Goal: Task Accomplishment & Management: Manage account settings

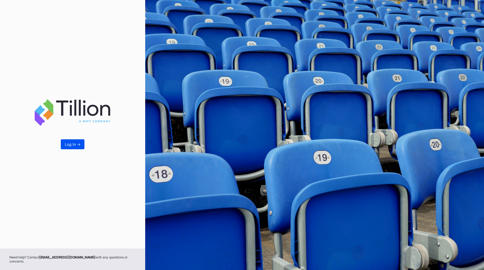
click at [69, 145] on div "Log In ->" at bounding box center [73, 144] width 16 height 5
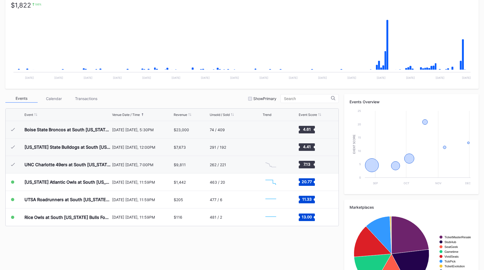
scroll to position [105, 0]
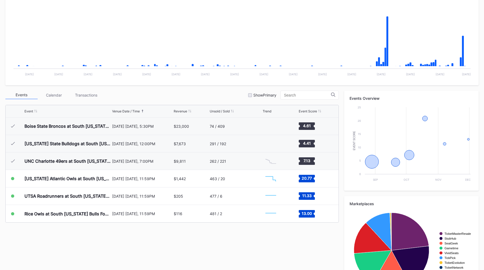
click at [222, 95] on div "Events Calendar Transactions Show Primary" at bounding box center [171, 95] width 333 height 9
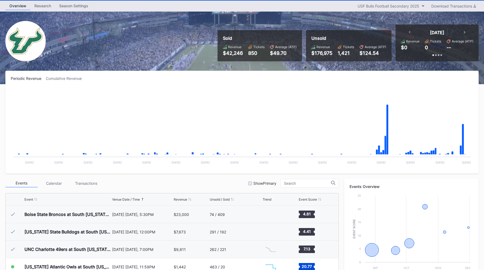
scroll to position [0, 0]
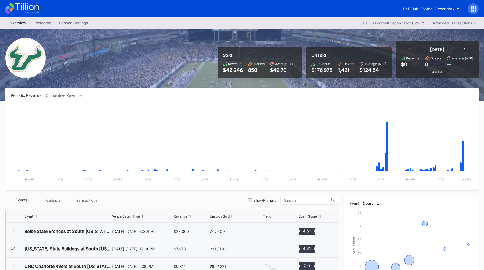
click at [270, 24] on div "Overview Research Season Settings USF Bulls Football Secondary 2025 Download Tr…" at bounding box center [242, 22] width 484 height 11
click at [287, 23] on div "Overview Research Season Settings USF Bulls Football Secondary 2025 Download Tr…" at bounding box center [242, 22] width 484 height 11
click at [232, 27] on div "Overview Research Season Settings USF Bulls Football Secondary 2025 Download Tr…" at bounding box center [242, 22] width 484 height 11
click at [301, 30] on div "Sold Revenue $42,246 Tickets 850 Average (ATP) $49.70 Unsold Revenue $176,975 T…" at bounding box center [242, 65] width 484 height 73
click at [305, 42] on div "Sold Revenue $42,246 Tickets 850 Average (ATP) $49.70 Unsold Revenue $176,975 T…" at bounding box center [345, 59] width 265 height 37
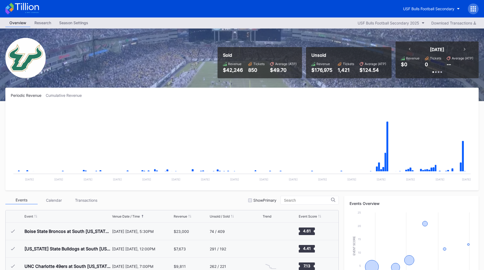
click at [304, 40] on div "Sold Revenue $42,246 Tickets 850 Average (ATP) $49.70 Unsold Revenue $176,975 T…" at bounding box center [242, 65] width 484 height 73
click at [429, 10] on div "USF Bulls Football Secondary" at bounding box center [428, 8] width 51 height 5
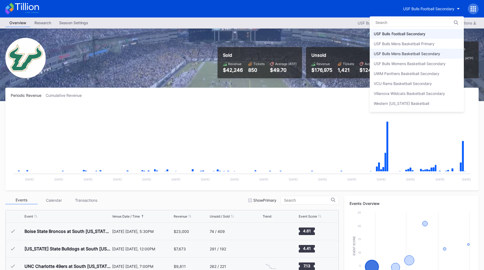
scroll to position [1805, 0]
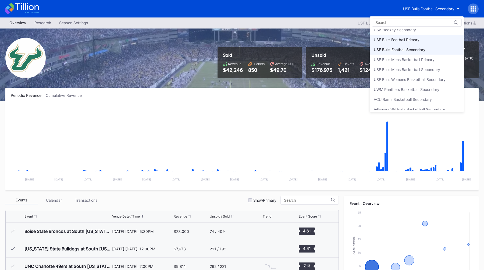
click at [409, 41] on div "USF Bulls Football Primary" at bounding box center [397, 39] width 46 height 5
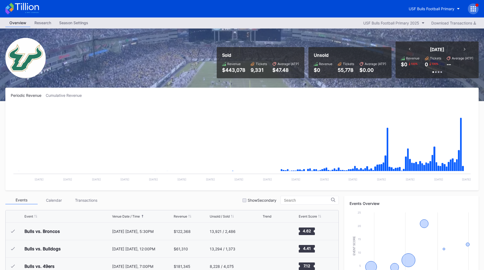
click at [197, 77] on div "Sold Revenue $443,078 Tickets 9,331 Average (ATP) $47.48 Unsold Revenue $0 Tick…" at bounding box center [242, 65] width 484 height 73
click at [415, 4] on button "USF Bulls Football Primary" at bounding box center [434, 9] width 59 height 10
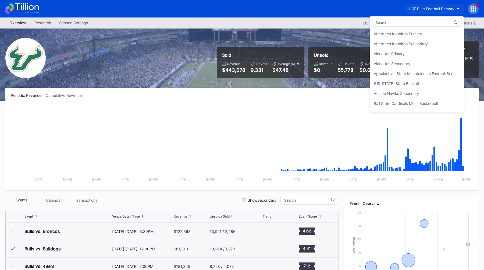
scroll to position [1811, 0]
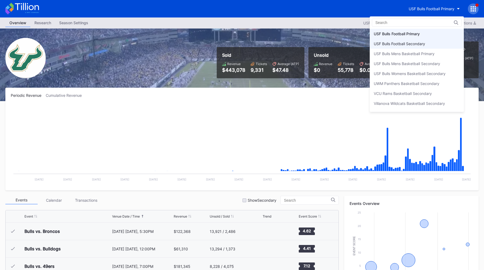
click at [418, 44] on div "USF Bulls Football Secondary" at bounding box center [399, 43] width 51 height 5
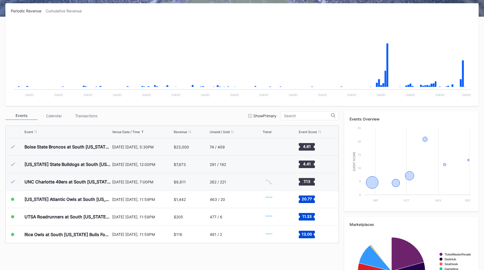
scroll to position [96, 0]
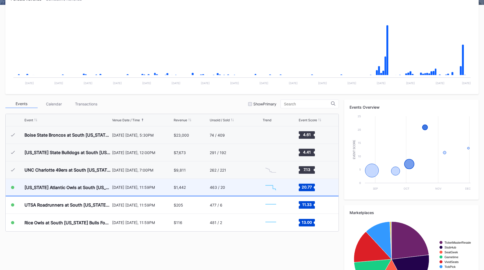
click at [141, 185] on div "[DATE] [DATE], 11:59PM" at bounding box center [142, 187] width 60 height 5
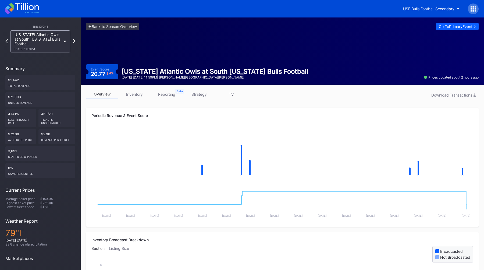
click at [133, 94] on link "inventory" at bounding box center [134, 94] width 32 height 8
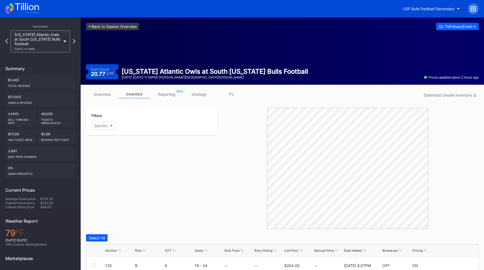
click at [106, 24] on link "<- Back to Season Overview" at bounding box center [112, 26] width 53 height 7
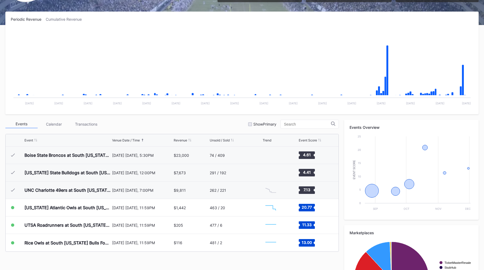
scroll to position [80, 0]
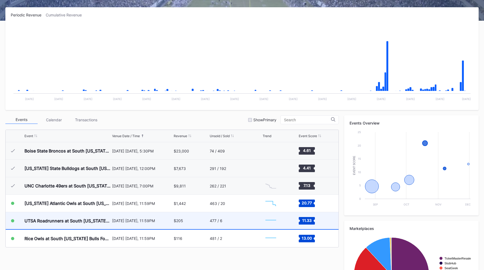
click at [134, 219] on div "[DATE] [DATE], 11:59PM" at bounding box center [142, 220] width 60 height 5
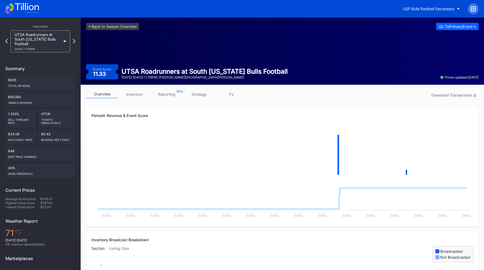
click at [138, 95] on link "inventory" at bounding box center [134, 94] width 32 height 8
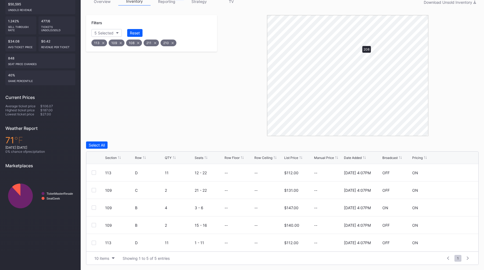
scroll to position [110, 0]
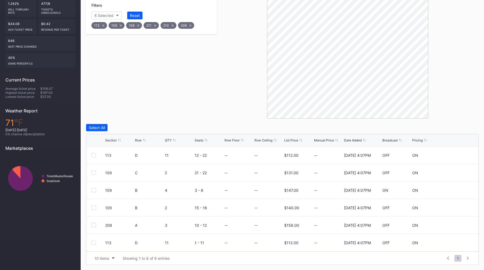
click at [190, 26] on icon at bounding box center [190, 25] width 2 height 2
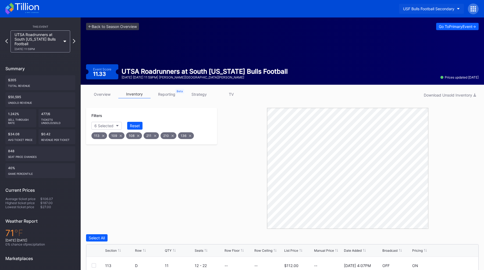
click at [434, 11] on button "USF Bulls Football Secondary" at bounding box center [431, 9] width 65 height 10
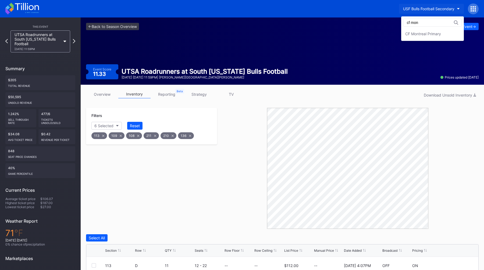
type input "cf mon"
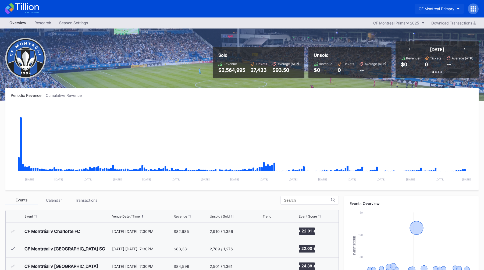
click at [432, 12] on button "CF Montreal Primary" at bounding box center [439, 9] width 49 height 10
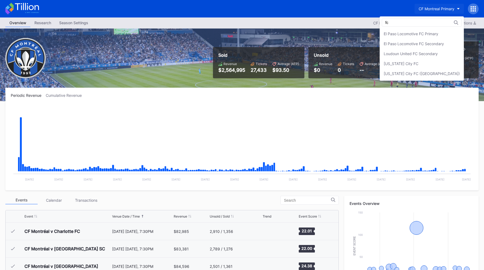
type input "f"
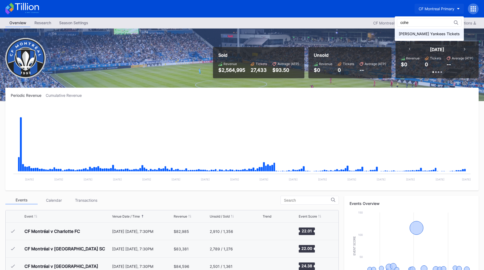
type input "cohe"
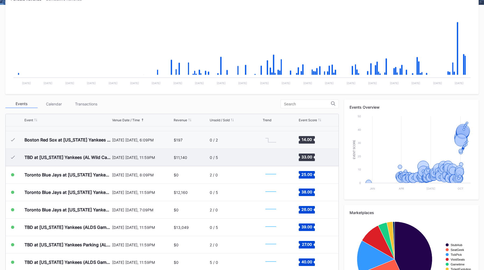
scroll to position [2617, 0]
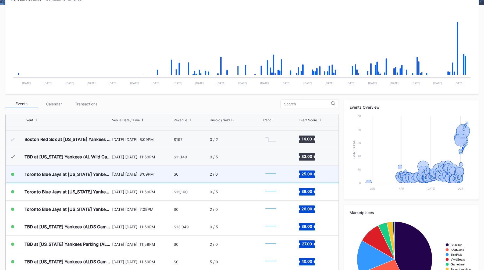
click at [124, 176] on div "October 7 Tuesday, 8:09PM" at bounding box center [142, 174] width 60 height 17
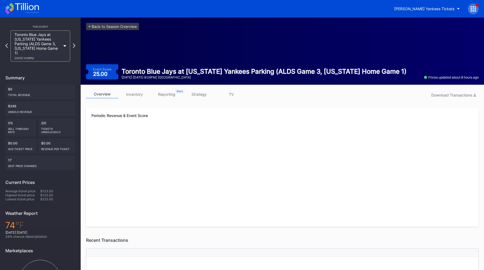
click at [195, 96] on link "strategy" at bounding box center [199, 94] width 32 height 8
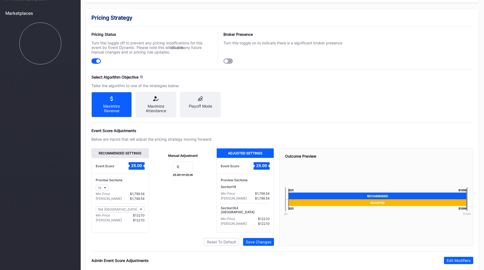
scroll to position [327, 0]
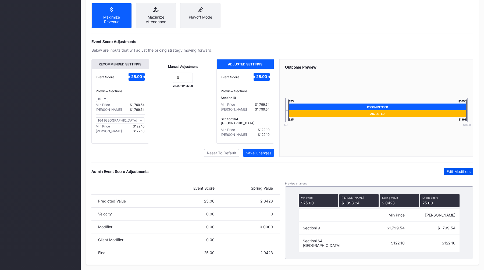
click at [452, 171] on div "Edit Modifiers" at bounding box center [459, 171] width 24 height 5
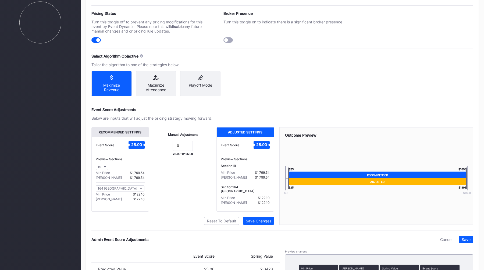
scroll to position [332, 0]
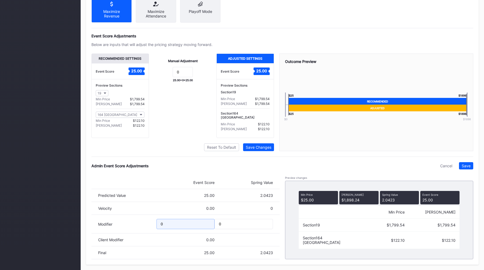
drag, startPoint x: 164, startPoint y: 223, endPoint x: 136, endPoint y: 223, distance: 28.2
click at [136, 223] on div "Modifier 0 0" at bounding box center [185, 224] width 188 height 19
type input "-8"
click at [468, 164] on div "Save" at bounding box center [466, 165] width 9 height 5
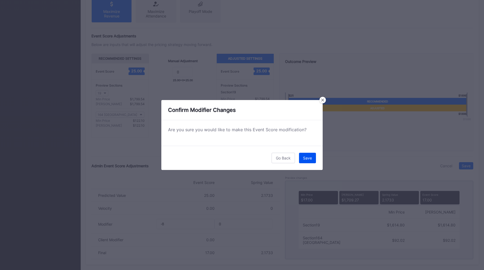
click at [308, 158] on div "Save" at bounding box center [307, 158] width 9 height 5
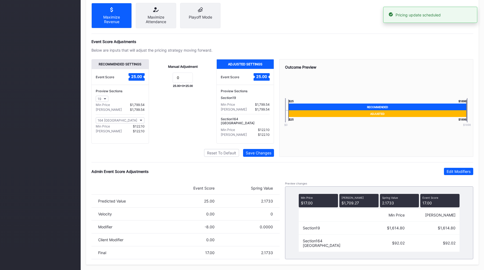
scroll to position [0, 0]
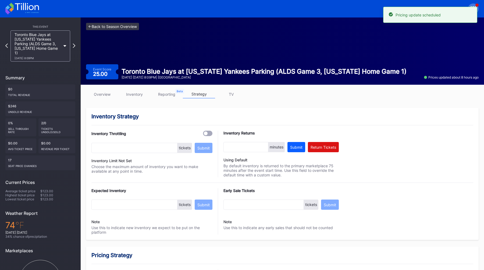
click at [118, 29] on link "<- Back to Season Overview" at bounding box center [112, 26] width 53 height 7
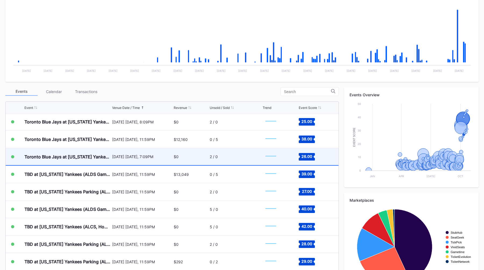
scroll to position [2658, 0]
click at [165, 158] on div "October 8 Wednesday, 7:09PM" at bounding box center [142, 156] width 60 height 5
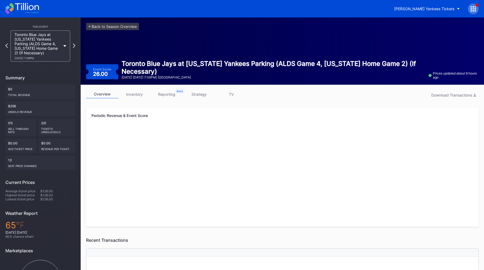
click at [196, 92] on link "strategy" at bounding box center [199, 94] width 32 height 8
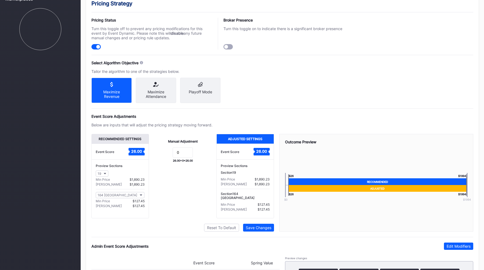
scroll to position [327, 0]
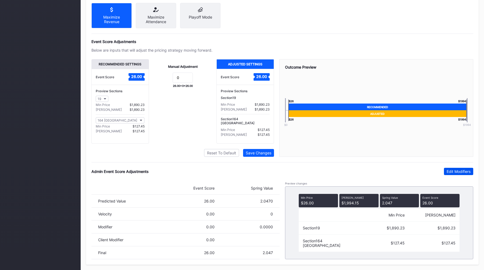
click at [451, 170] on div "Edit Modifiers" at bounding box center [459, 171] width 24 height 5
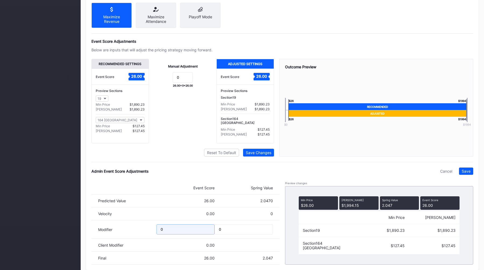
drag, startPoint x: 165, startPoint y: 229, endPoint x: 129, endPoint y: 229, distance: 36.6
click at [132, 229] on div "Modifier 0 0" at bounding box center [185, 229] width 188 height 19
type input "-7"
click at [468, 171] on div "Save" at bounding box center [466, 171] width 9 height 5
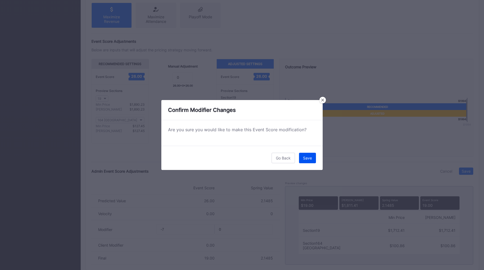
click at [305, 162] on button "Save" at bounding box center [307, 158] width 17 height 10
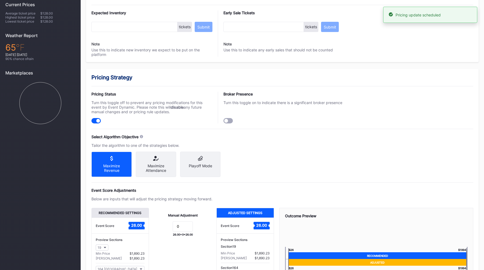
scroll to position [17, 0]
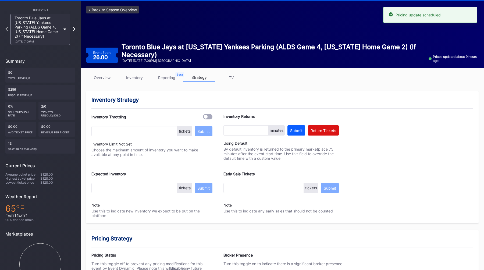
click at [108, 8] on link "<- Back to Season Overview" at bounding box center [112, 9] width 53 height 7
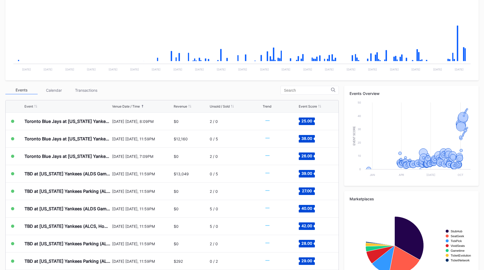
scroll to position [137, 0]
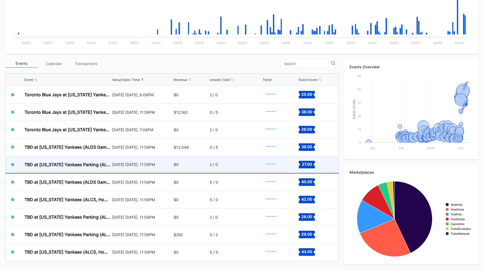
click at [128, 165] on div "October 10 Friday, 11:59PM" at bounding box center [142, 164] width 60 height 5
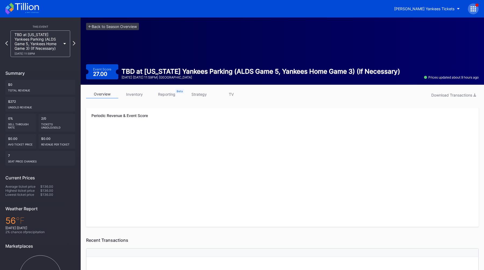
click at [197, 97] on link "strategy" at bounding box center [199, 94] width 32 height 8
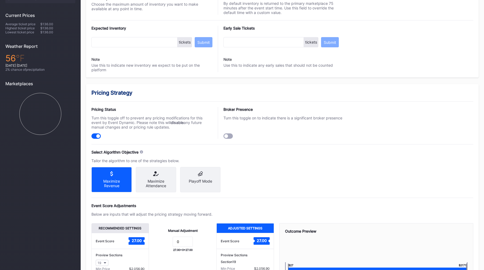
scroll to position [320, 0]
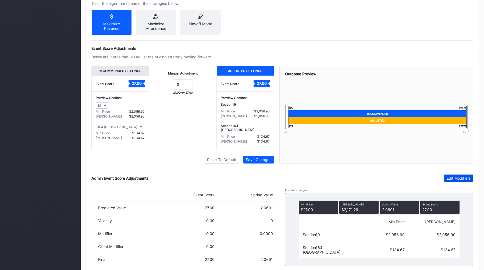
click at [455, 180] on div "Edit Modifiers" at bounding box center [459, 178] width 24 height 5
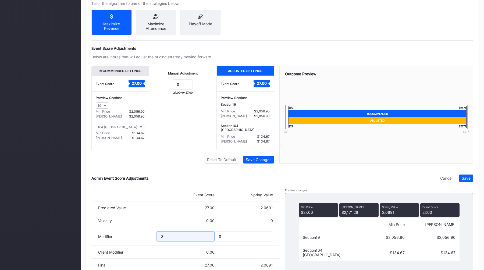
drag, startPoint x: 168, startPoint y: 237, endPoint x: 147, endPoint y: 237, distance: 20.4
click at [148, 237] on div "Modifier 0 0" at bounding box center [185, 236] width 188 height 19
type input "-6"
click at [468, 179] on div "Save" at bounding box center [466, 178] width 9 height 5
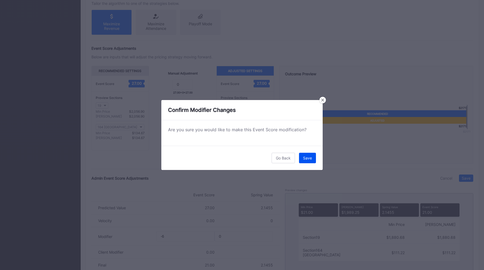
click at [314, 154] on button "Save" at bounding box center [307, 158] width 17 height 10
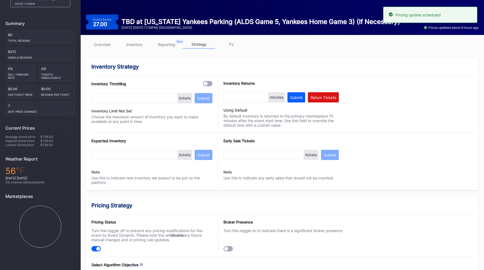
scroll to position [1, 0]
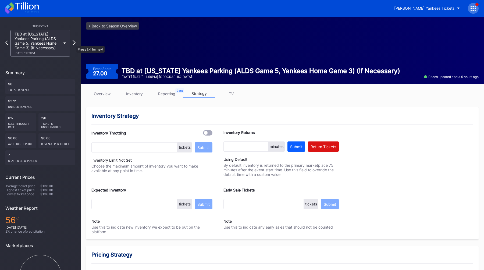
click at [74, 44] on icon at bounding box center [74, 42] width 3 height 5
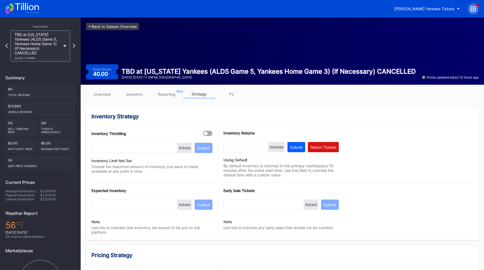
click at [115, 26] on link "<- Back to Season Overview" at bounding box center [112, 26] width 53 height 7
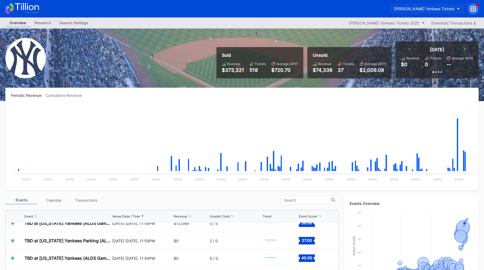
click at [453, 8] on div "[PERSON_NAME] Yankees Tickets" at bounding box center [424, 8] width 60 height 5
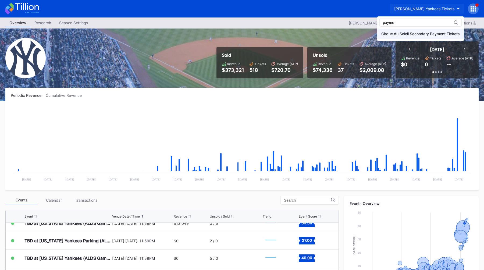
type input "payme"
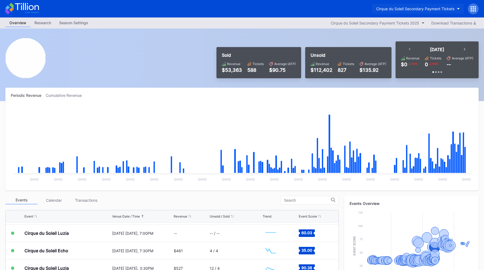
click at [434, 9] on div "Cirque du Soleil Secondary Payment Tickets" at bounding box center [415, 8] width 78 height 5
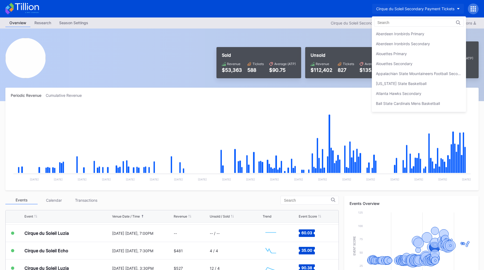
scroll to position [289, 0]
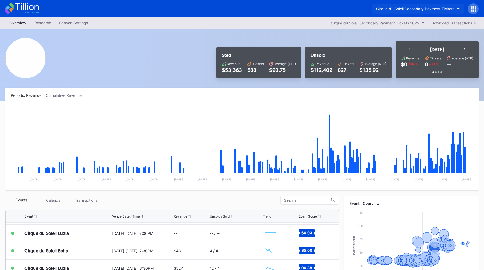
click at [403, 8] on div "Cirque du Soleil Secondary Payment Tickets" at bounding box center [415, 8] width 78 height 5
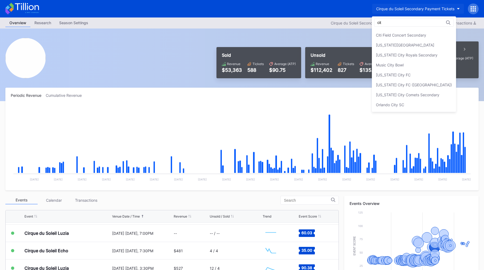
scroll to position [0, 0]
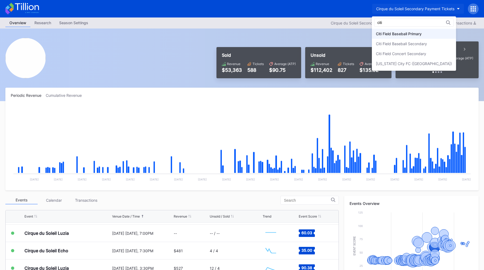
type input "citi"
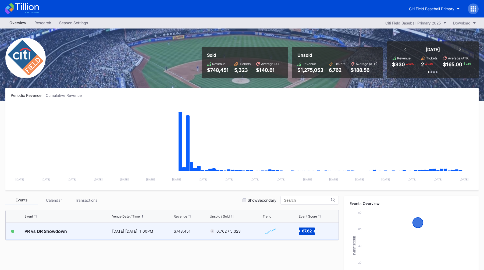
click at [140, 234] on div "November 15 Saturday, 1:00PM" at bounding box center [142, 231] width 60 height 17
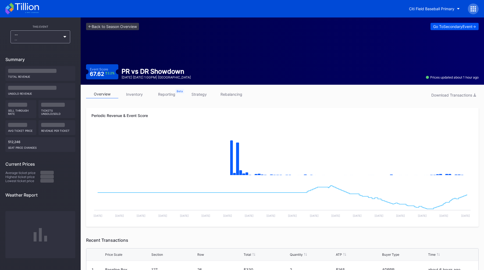
click at [433, 25] on div "Go To Secondary Event ->" at bounding box center [454, 26] width 43 height 5
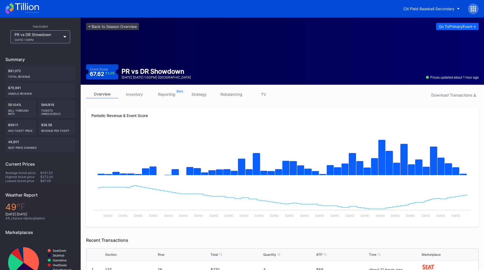
click at [202, 92] on link "strategy" at bounding box center [199, 94] width 32 height 8
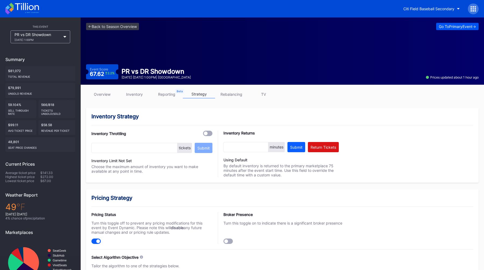
click at [440, 25] on div "Go To Primary Event ->" at bounding box center [457, 26] width 37 height 5
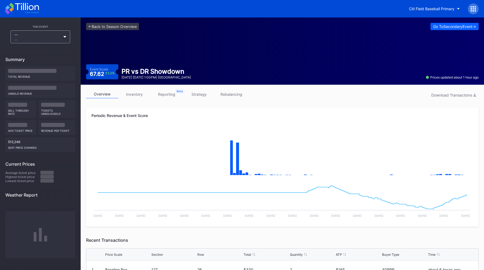
click at [203, 94] on link "strategy" at bounding box center [199, 94] width 32 height 8
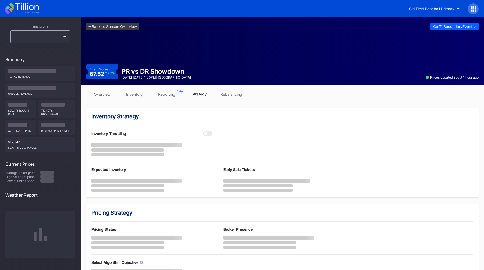
click at [203, 94] on link "strategy" at bounding box center [199, 94] width 32 height 8
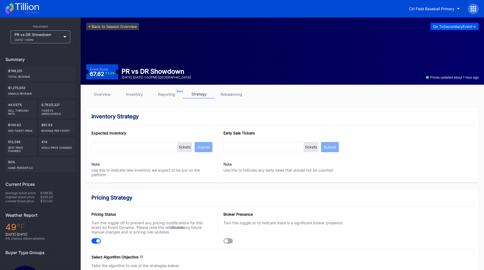
click at [447, 26] on div "Go To Secondary Event ->" at bounding box center [454, 26] width 43 height 5
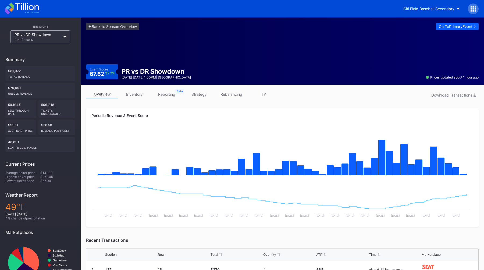
click at [200, 38] on div "<- Back to Season Overview Go To Primary Event -> Event Score 67.62 2.2 % PR vs…" at bounding box center [282, 50] width 403 height 67
click at [109, 27] on link "<- Back to Season Overview" at bounding box center [112, 26] width 53 height 7
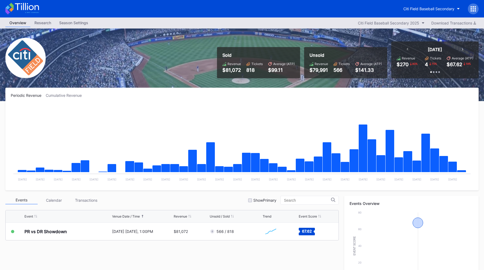
click at [477, 12] on div at bounding box center [473, 8] width 11 height 11
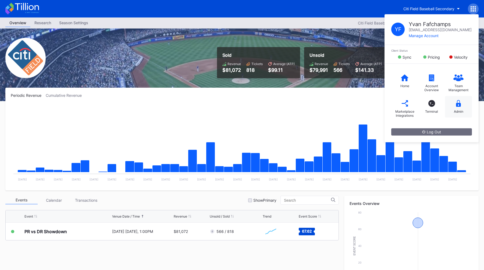
click at [455, 104] on div "Admin" at bounding box center [458, 107] width 27 height 22
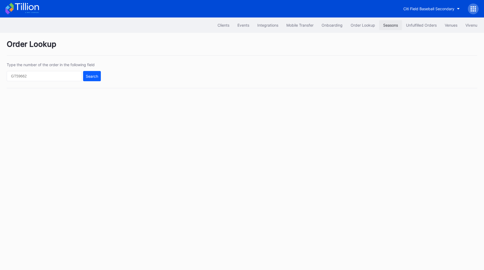
click at [386, 27] on button "Seasons" at bounding box center [390, 25] width 23 height 10
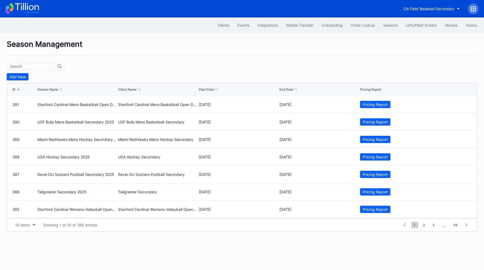
click at [22, 67] on input "text" at bounding box center [33, 66] width 47 height 4
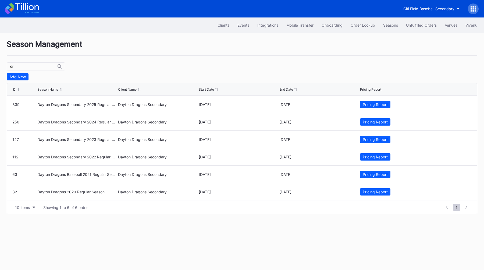
type input "d"
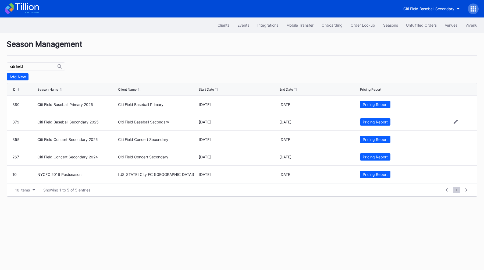
type input "citi field"
click at [87, 123] on div "Citi Field Baseball Secondary 2025" at bounding box center [76, 122] width 79 height 5
click at [366, 122] on div "Pricing Report" at bounding box center [375, 122] width 25 height 5
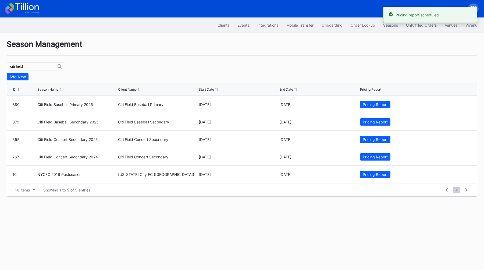
click at [281, 63] on div "Season Management citi field Add New ID Season Name Client Name Start Date End …" at bounding box center [242, 118] width 484 height 170
